Goal: Use online tool/utility: Utilize a website feature to perform a specific function

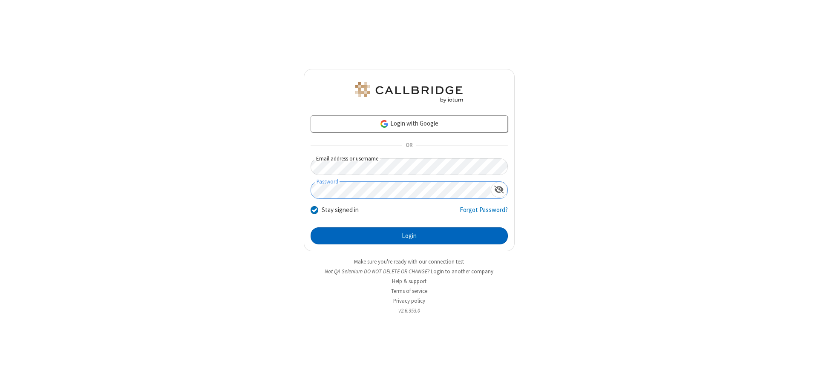
click at [409, 236] on button "Login" at bounding box center [409, 236] width 197 height 17
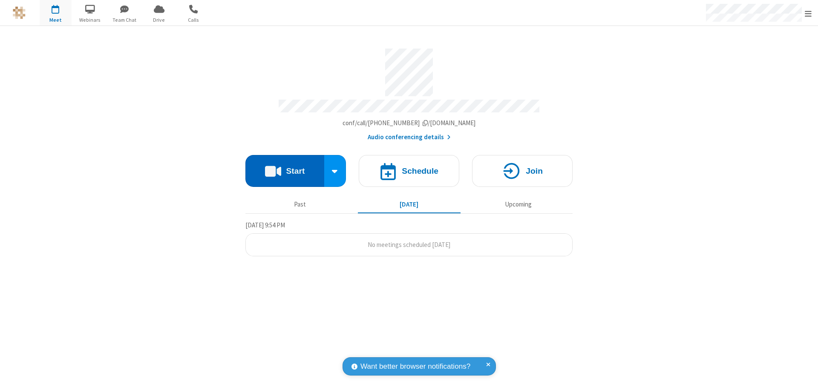
click at [285, 167] on button "Start" at bounding box center [284, 171] width 79 height 32
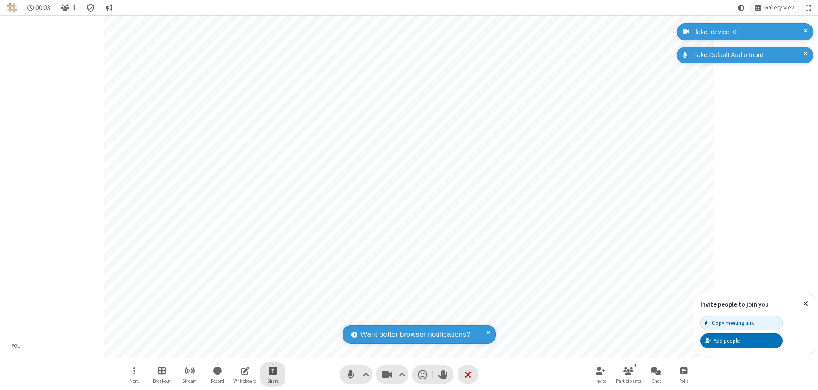
click at [273, 371] on span "Start sharing" at bounding box center [273, 371] width 8 height 11
click at [272, 319] on span "Share additional camera" at bounding box center [277, 320] width 63 height 7
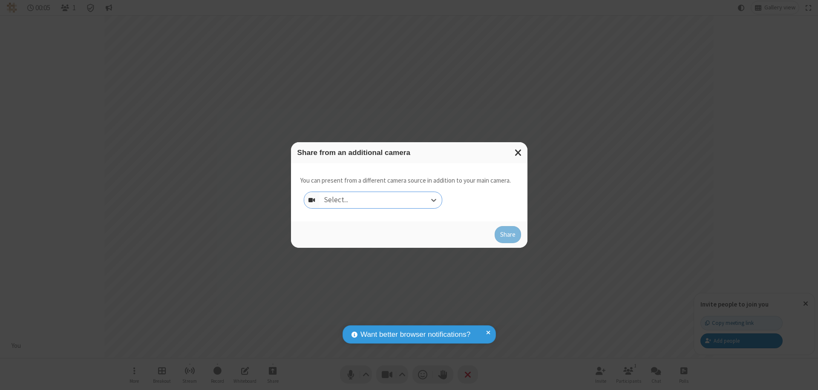
click at [380, 200] on div "Select..." at bounding box center [381, 200] width 122 height 16
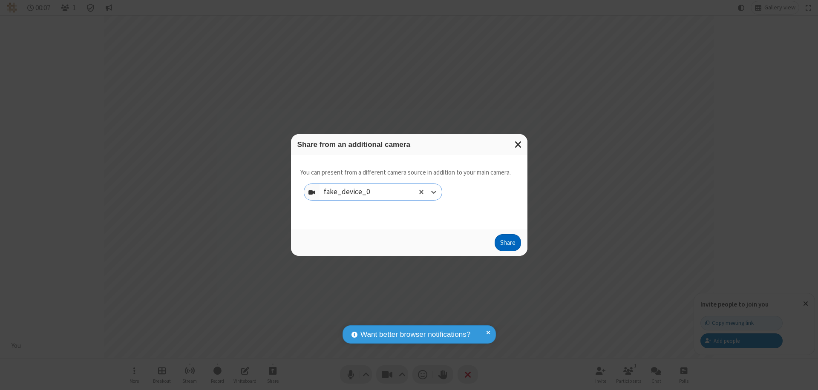
click at [507, 245] on button "Share" at bounding box center [508, 242] width 26 height 17
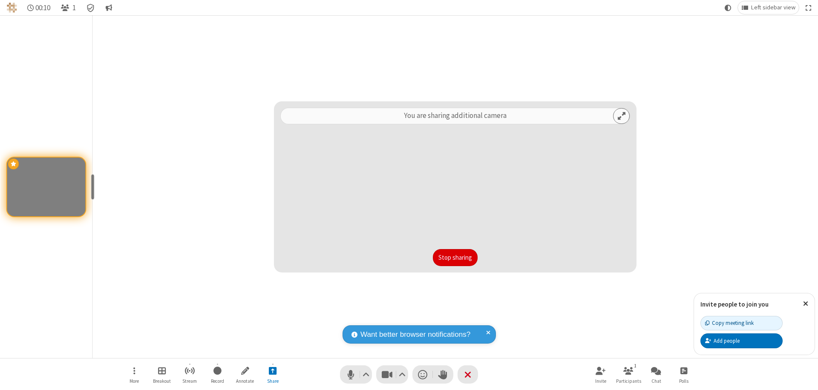
click at [455, 258] on button "Stop sharing" at bounding box center [455, 257] width 45 height 17
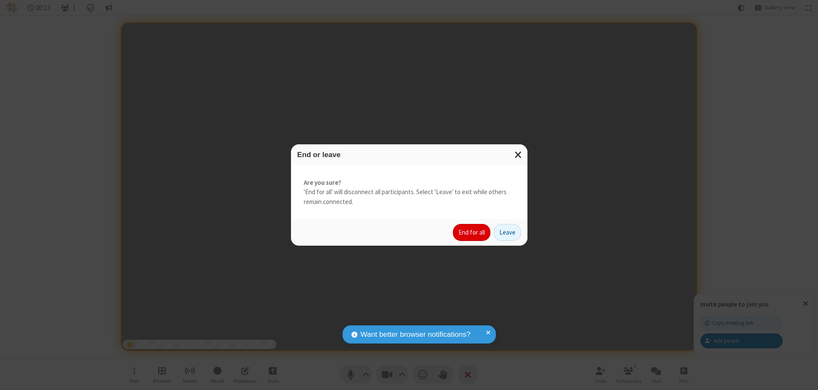
click at [472, 233] on button "End for all" at bounding box center [471, 232] width 37 height 17
